Goal: Navigation & Orientation: Find specific page/section

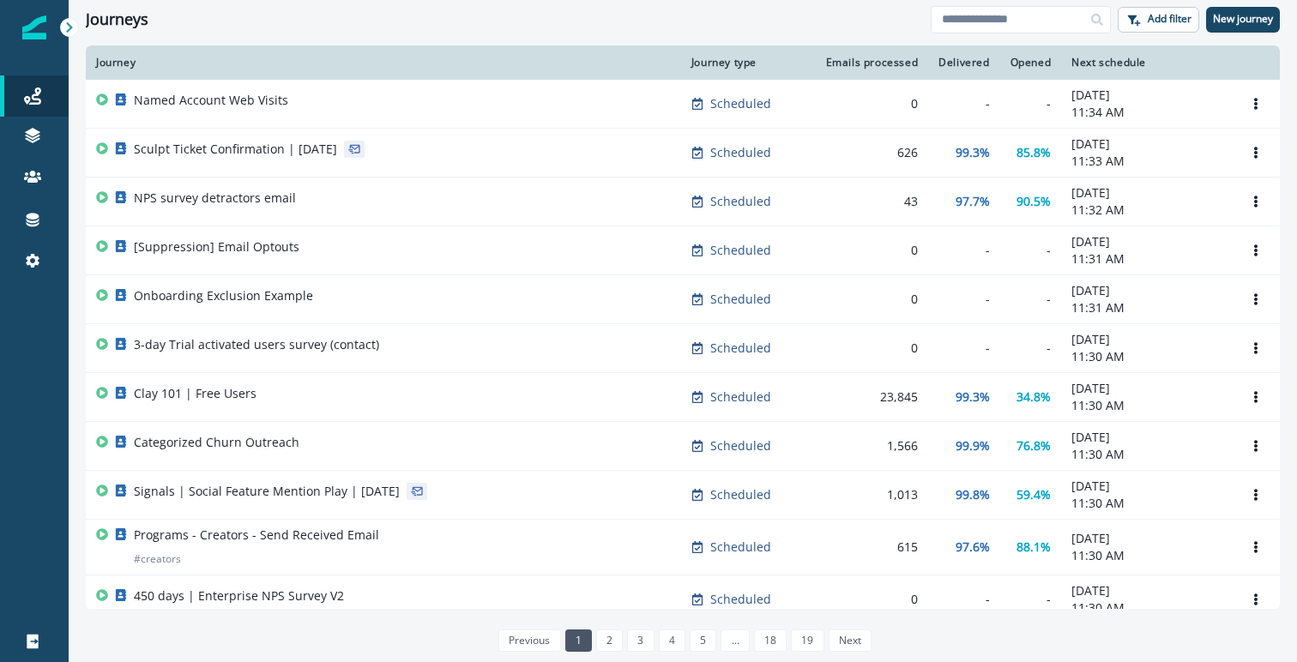
click at [492, 19] on div "Journeys" at bounding box center [508, 19] width 845 height 19
click at [67, 27] on icon at bounding box center [69, 27] width 12 height 12
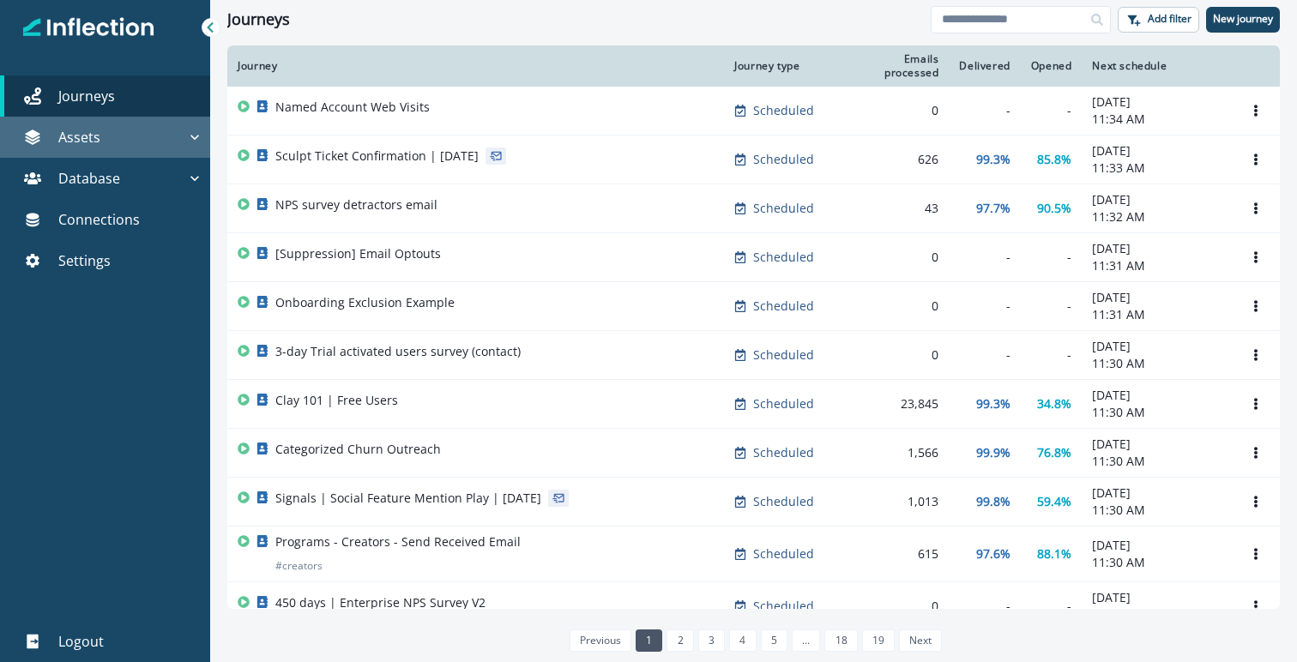
click at [191, 132] on icon "button" at bounding box center [194, 137] width 17 height 17
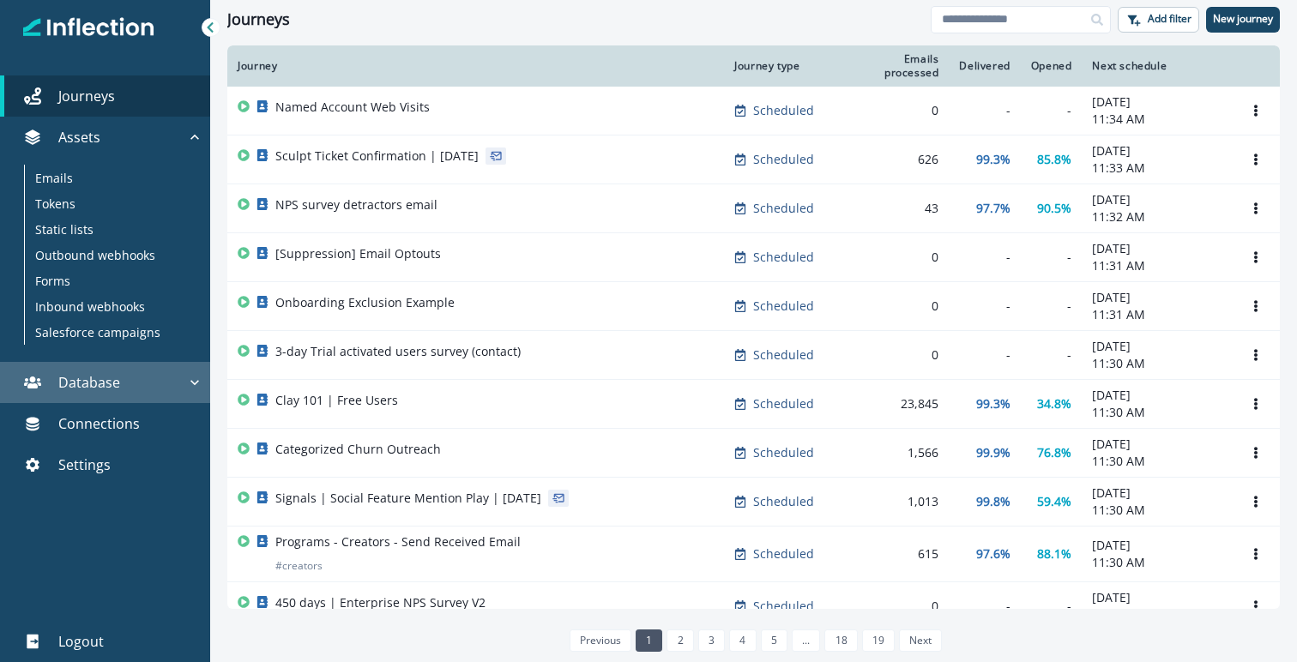
click at [189, 386] on icon "button" at bounding box center [194, 382] width 17 height 17
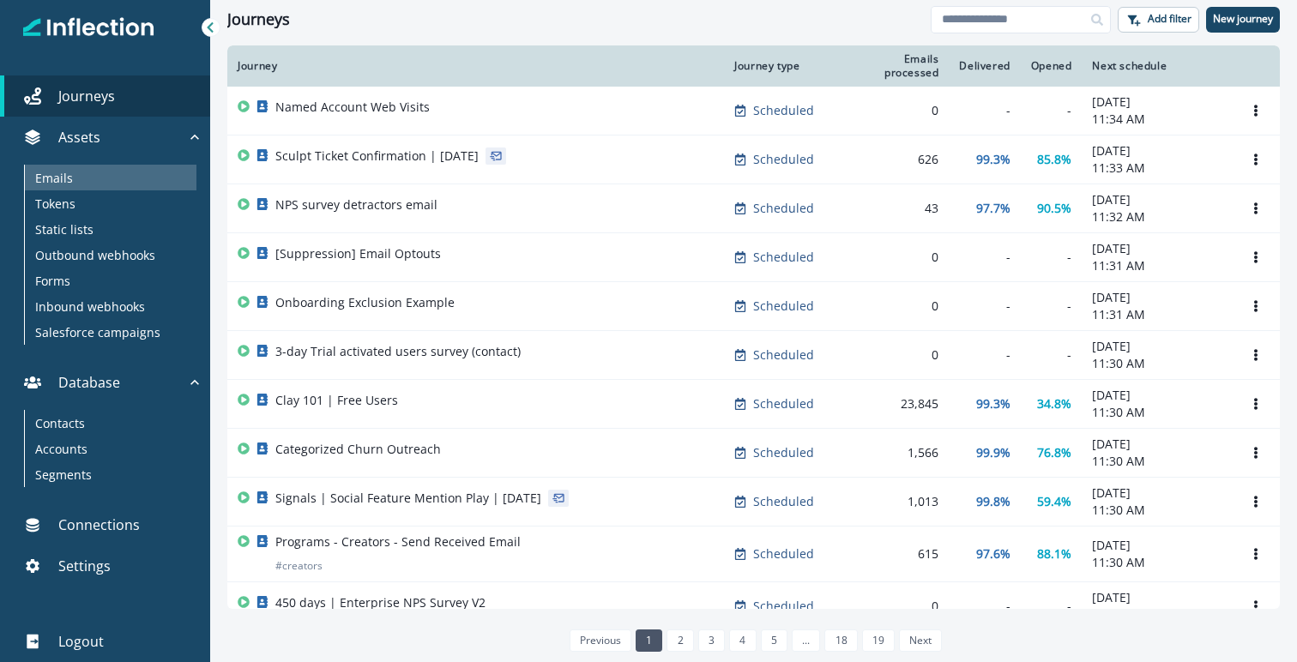
click at [102, 178] on div "Emails" at bounding box center [111, 178] width 172 height 26
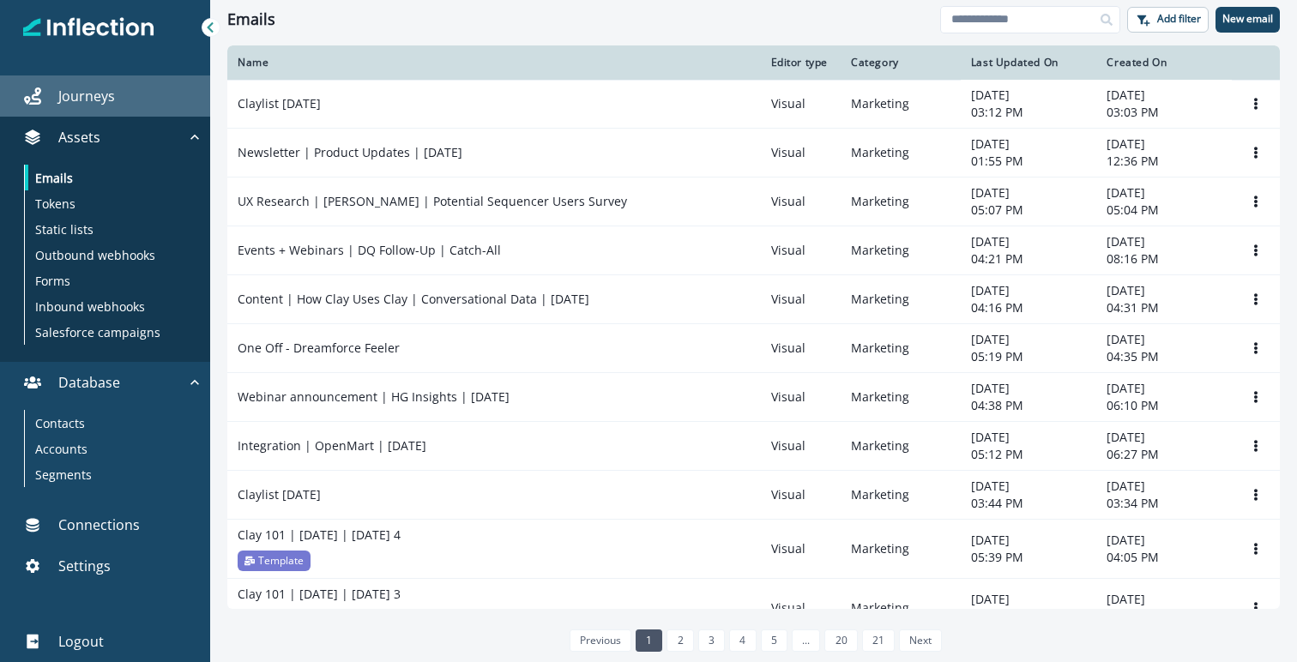
click at [146, 83] on link "Journeys" at bounding box center [105, 96] width 210 height 41
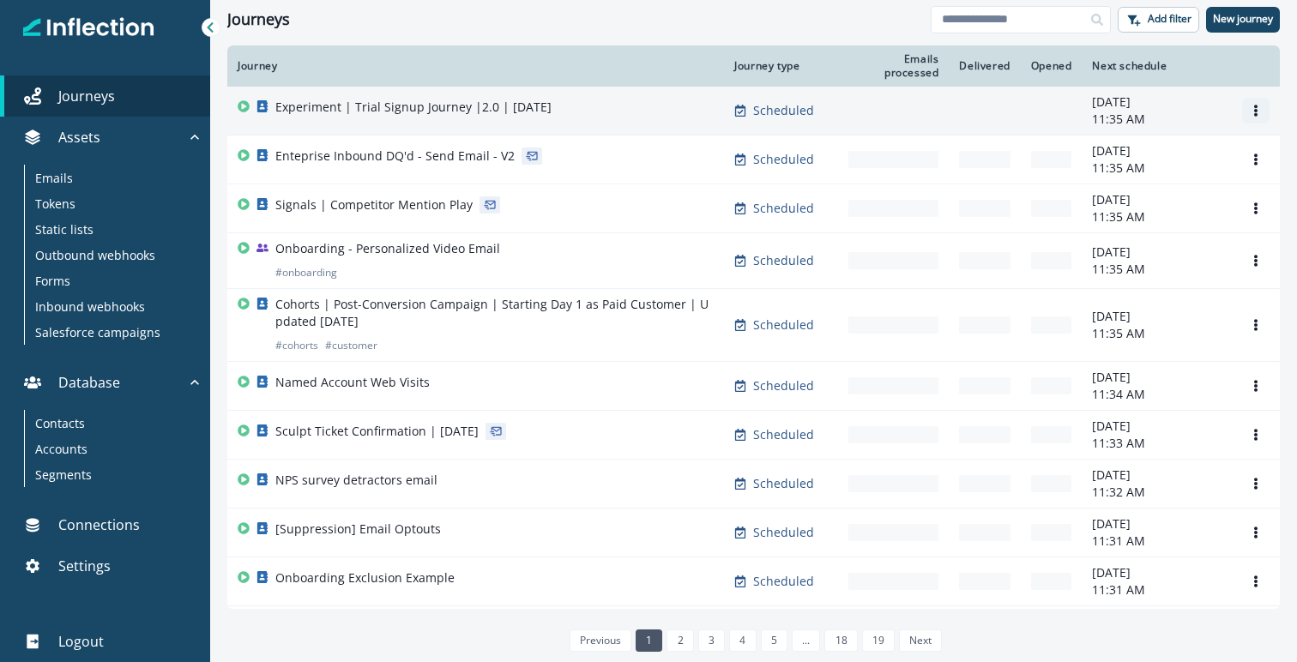
click at [1250, 112] on icon "Options" at bounding box center [1256, 111] width 12 height 12
click at [1250, 109] on icon "Options" at bounding box center [1256, 111] width 12 height 12
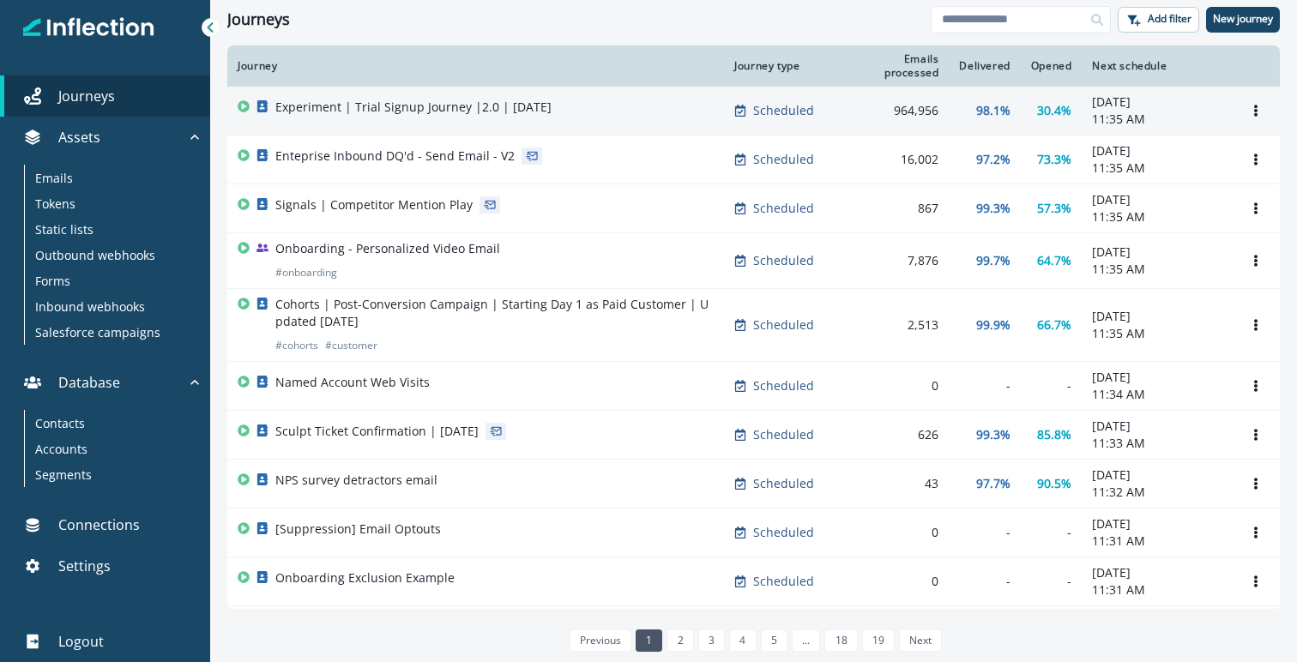
click at [828, 15] on div "Journeys" at bounding box center [579, 19] width 704 height 19
click at [145, 523] on div "Connections" at bounding box center [105, 525] width 196 height 21
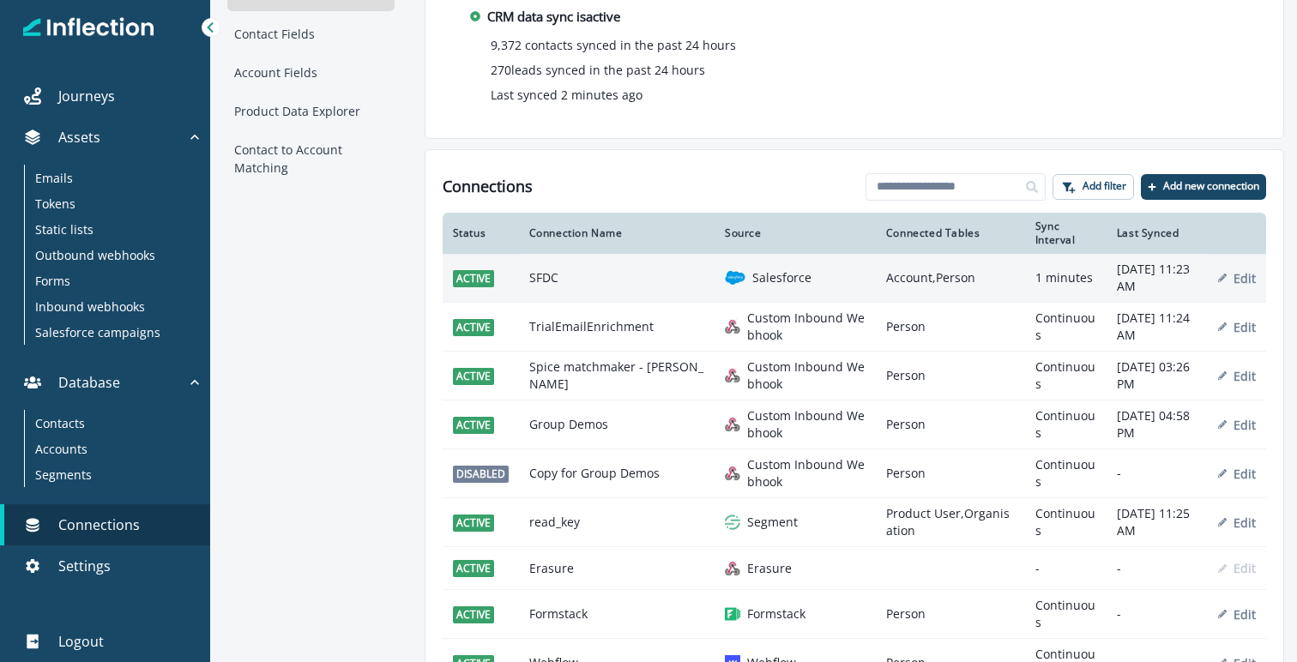
scroll to position [105, 0]
